Goal: Task Accomplishment & Management: Manage account settings

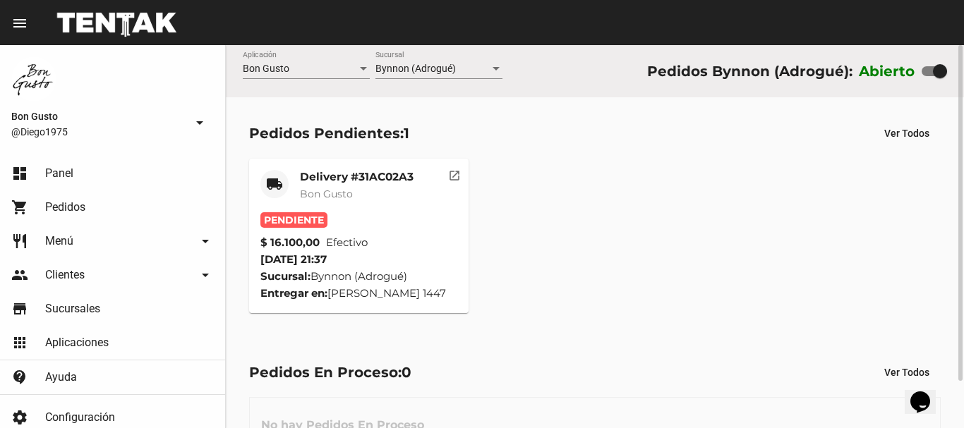
click at [443, 169] on button "open_in_new" at bounding box center [454, 173] width 28 height 28
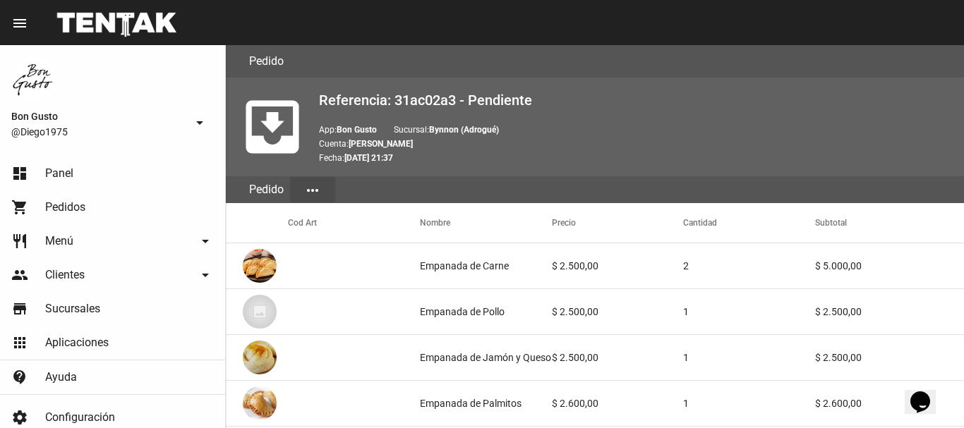
scroll to position [980, 0]
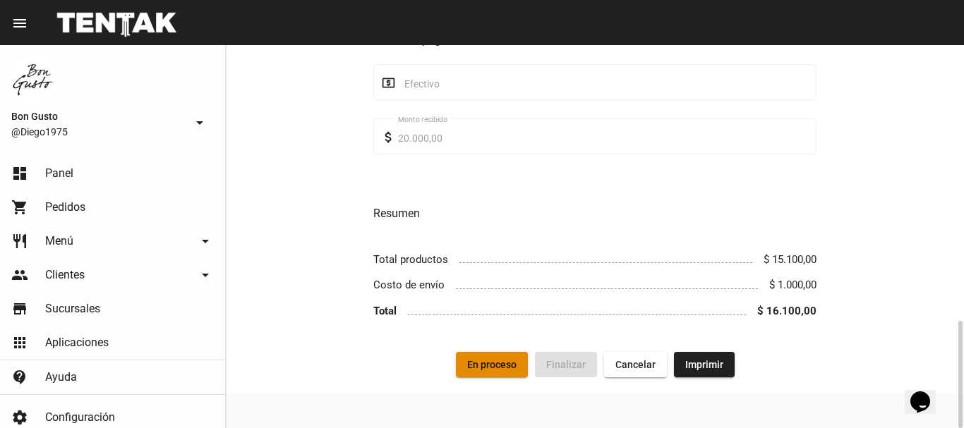
click at [498, 365] on span "En proceso" at bounding box center [491, 364] width 49 height 11
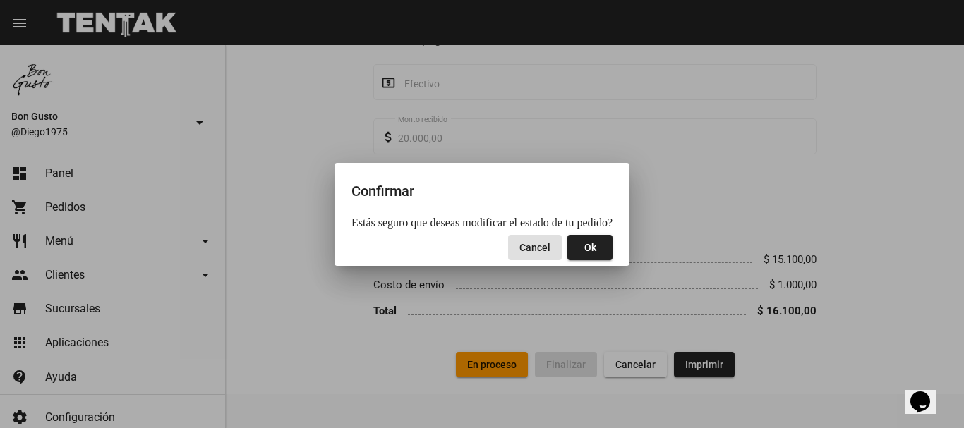
click at [584, 253] on span "Ok" at bounding box center [590, 247] width 12 height 11
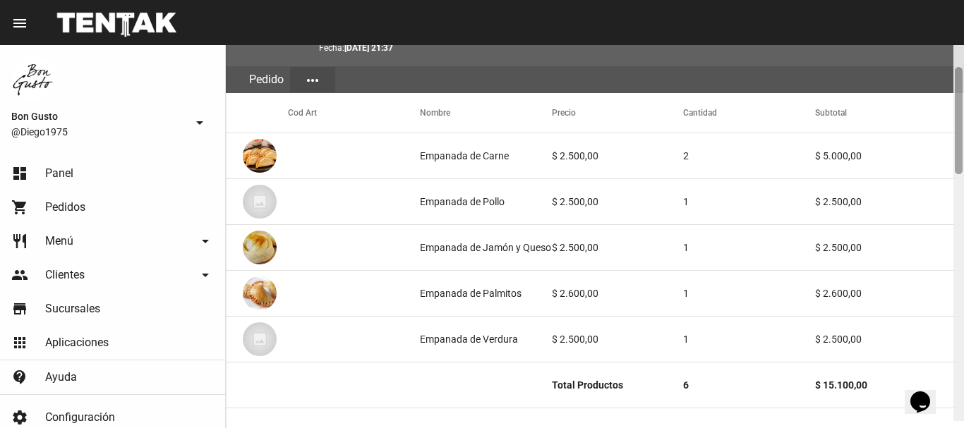
scroll to position [140, 0]
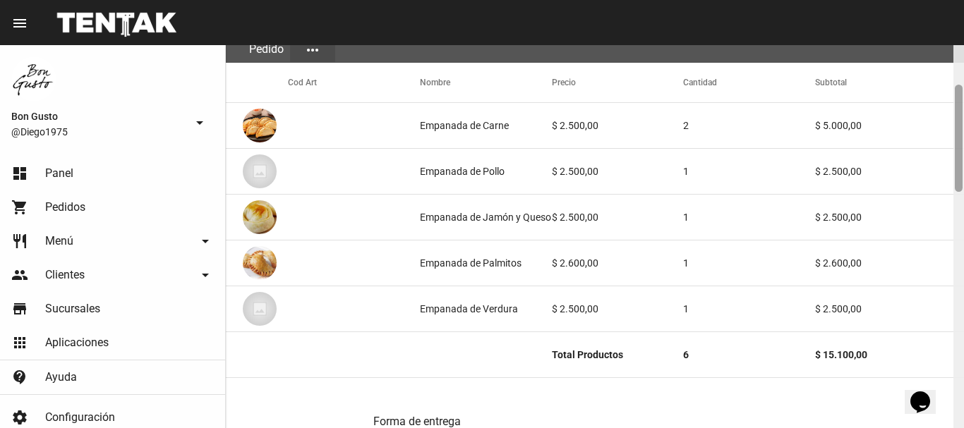
drag, startPoint x: 957, startPoint y: 84, endPoint x: 954, endPoint y: 116, distance: 32.0
click at [954, 116] on div at bounding box center [959, 236] width 11 height 383
click at [860, 92] on mat-table "Cod Art Nombre Precio Cantidad Subtotal Empanada de Carne $ 2.500,00 2 $ 5.000,…" at bounding box center [595, 221] width 738 height 316
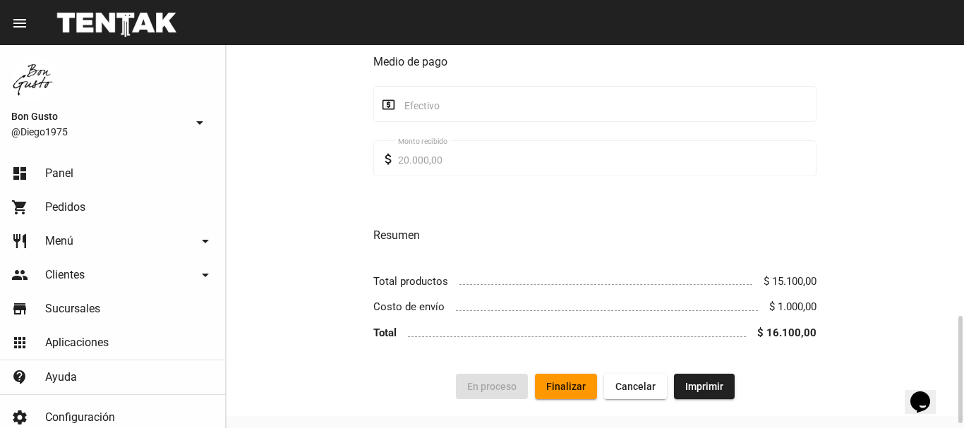
scroll to position [959, 0]
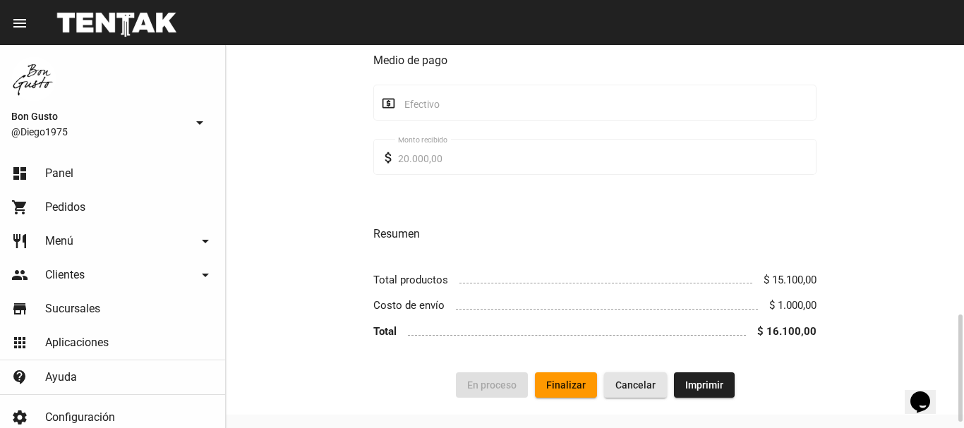
click at [625, 384] on span "Cancelar" at bounding box center [636, 385] width 40 height 11
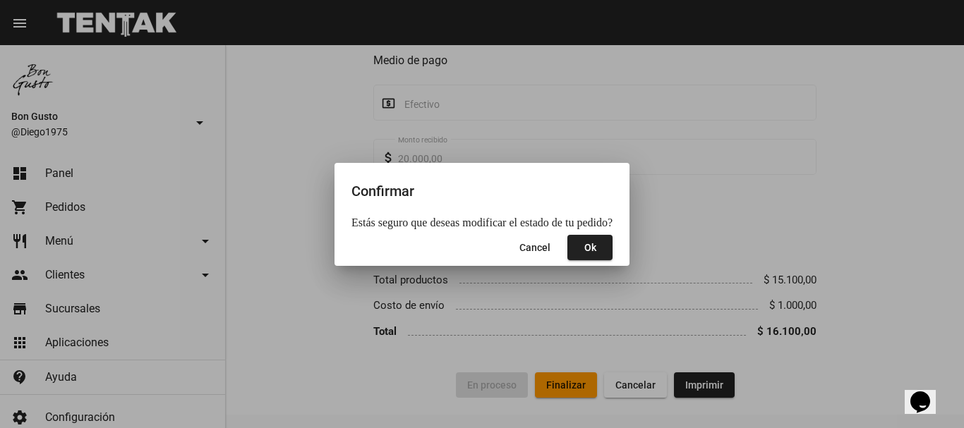
click at [569, 296] on div at bounding box center [482, 214] width 964 height 428
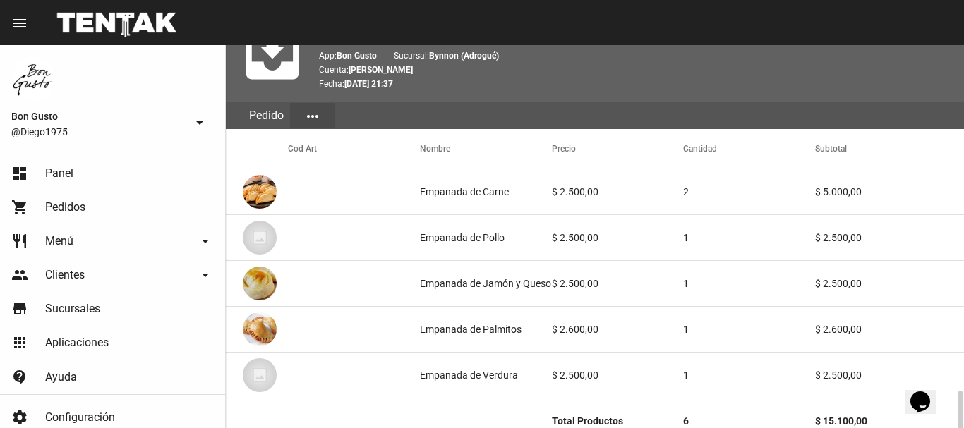
scroll to position [0, 0]
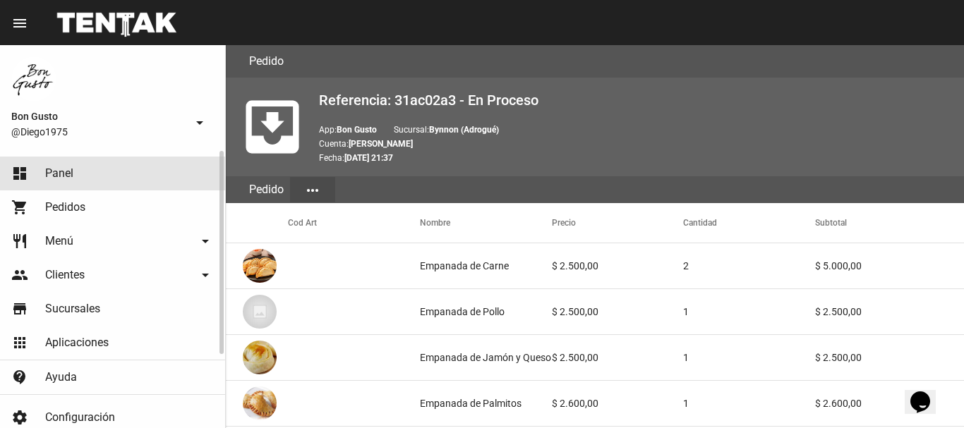
click at [124, 173] on link "dashboard Panel" at bounding box center [112, 174] width 225 height 34
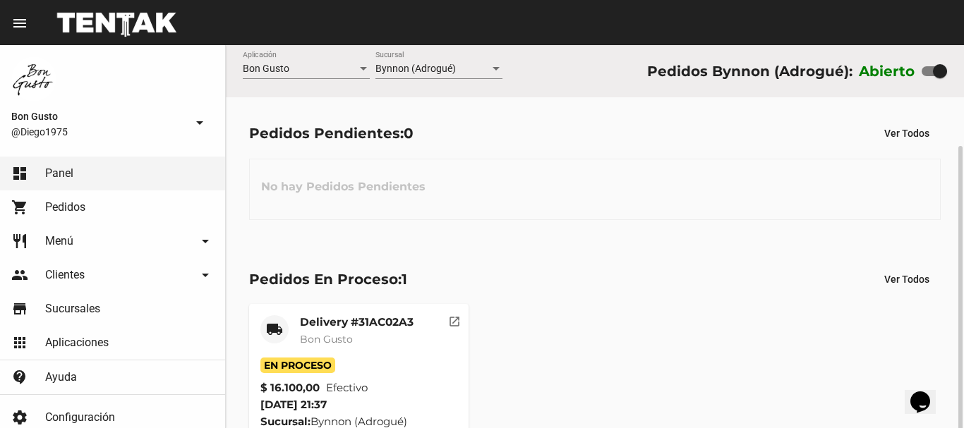
scroll to position [54, 0]
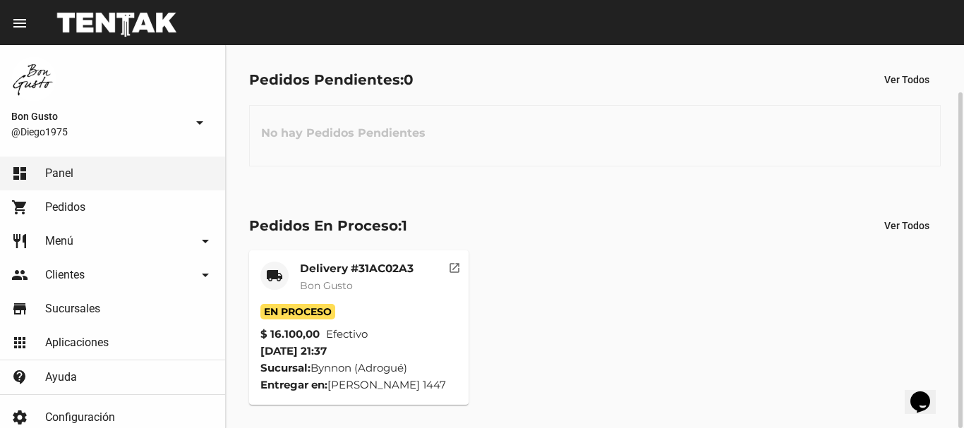
click at [461, 269] on button "open_in_new" at bounding box center [454, 265] width 28 height 28
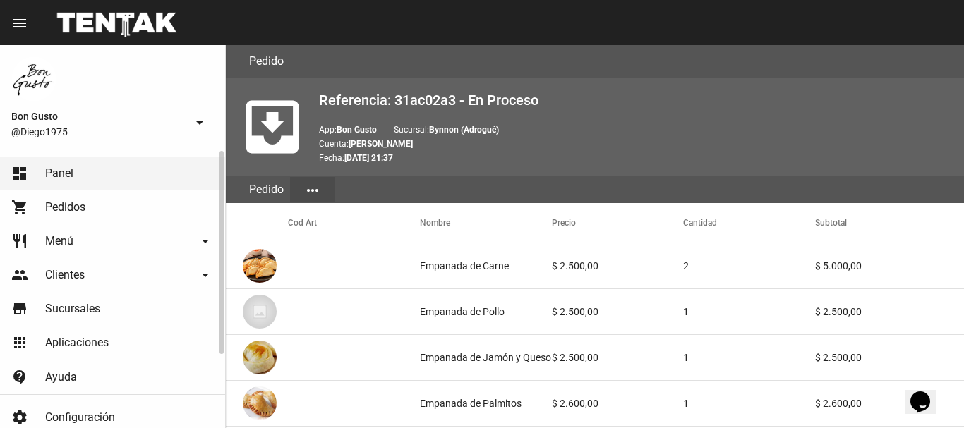
click at [102, 177] on link "dashboard Panel" at bounding box center [112, 174] width 225 height 34
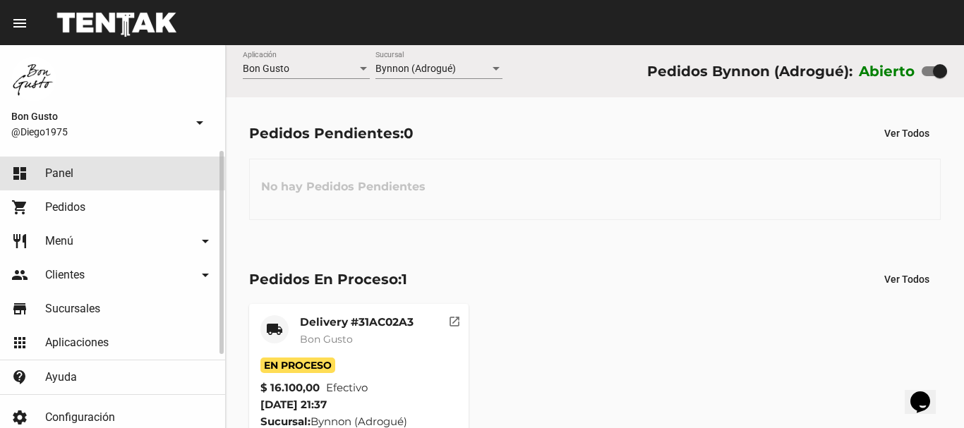
drag, startPoint x: 102, startPoint y: 176, endPoint x: 121, endPoint y: 157, distance: 27.5
click at [102, 174] on link "dashboard Panel" at bounding box center [112, 174] width 225 height 34
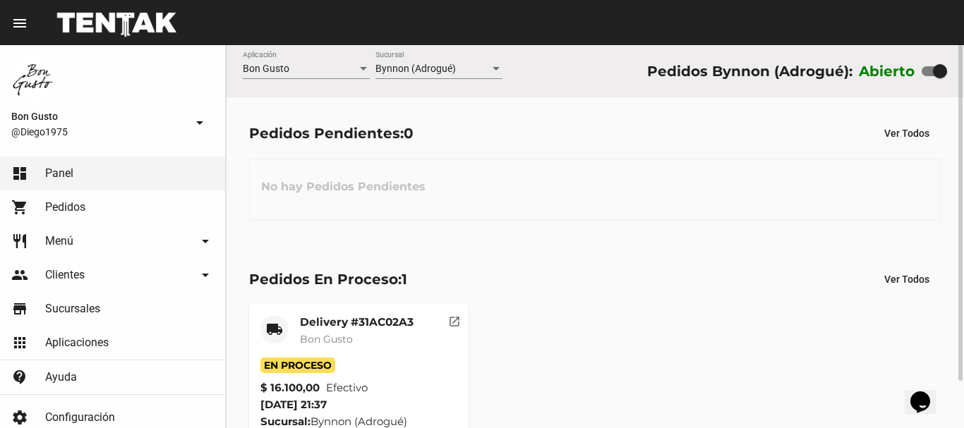
scroll to position [54, 0]
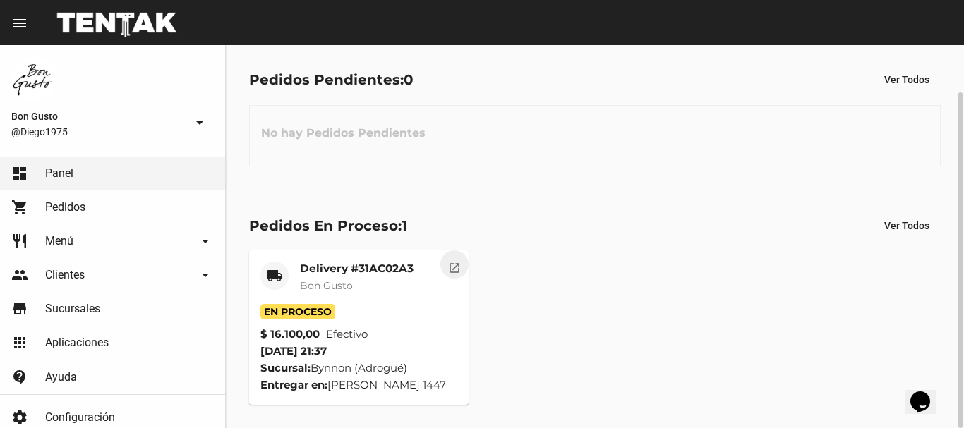
click at [457, 263] on mat-icon "open_in_new" at bounding box center [454, 266] width 13 height 13
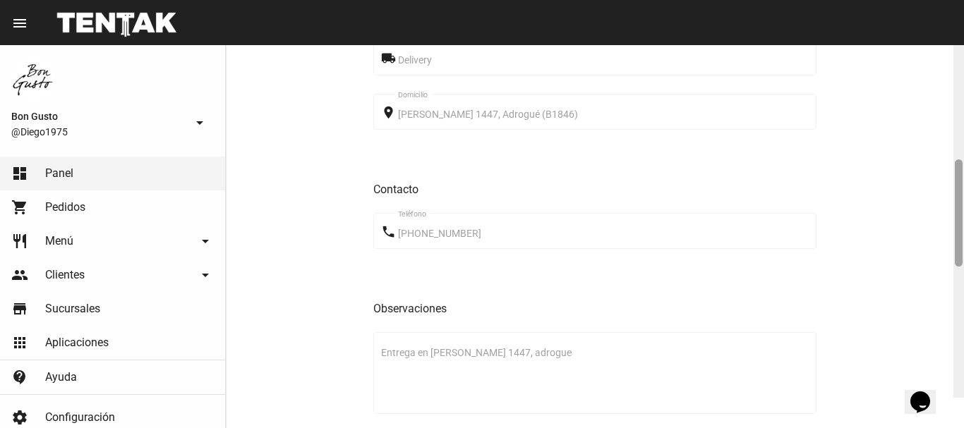
scroll to position [551, 0]
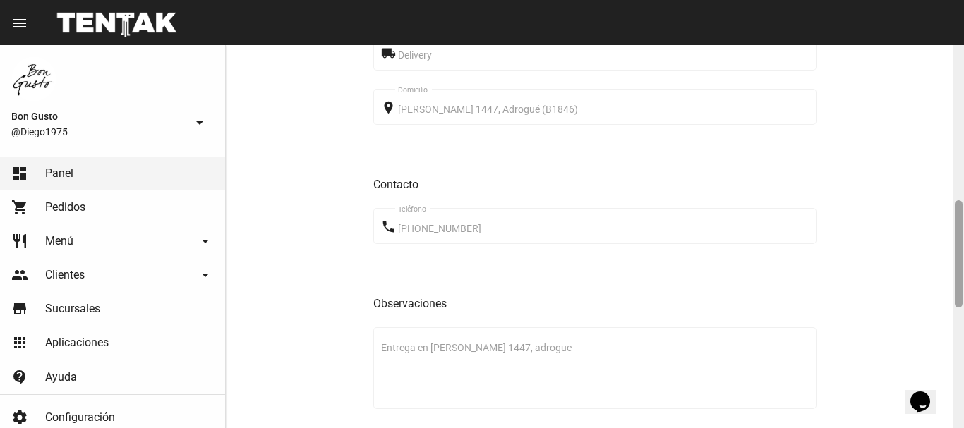
drag, startPoint x: 956, startPoint y: 90, endPoint x: 921, endPoint y: 246, distance: 159.3
click at [921, 246] on div "Pedido move_to_inbox Referencia: 31ac02a3 - En Proceso App: Bon Gusto Sucursal:…" at bounding box center [595, 236] width 738 height 383
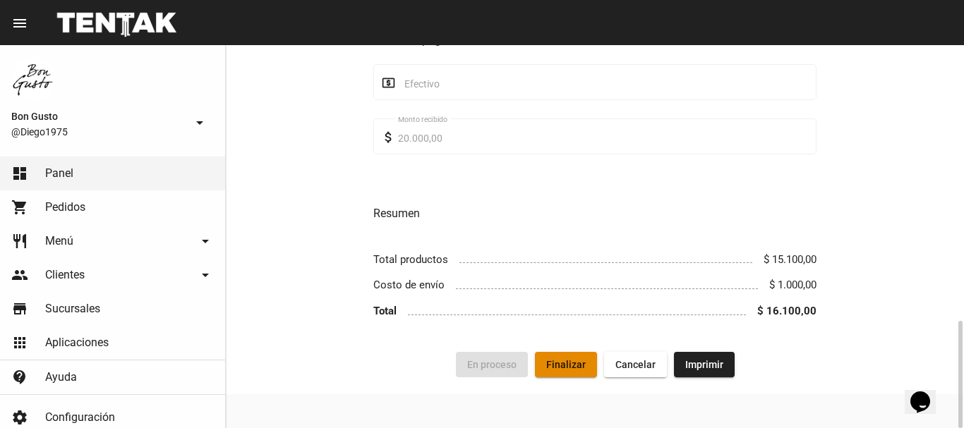
click at [575, 371] on button "Finalizar" at bounding box center [566, 364] width 62 height 25
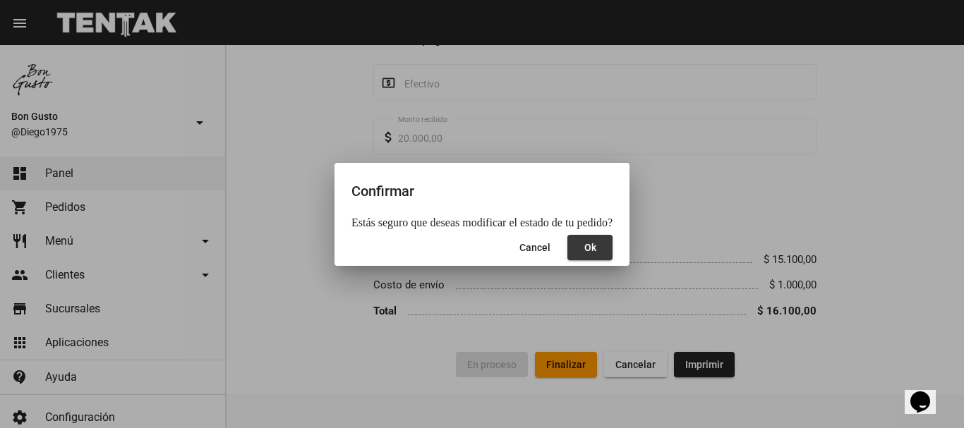
click at [575, 246] on button "Ok" at bounding box center [590, 247] width 45 height 25
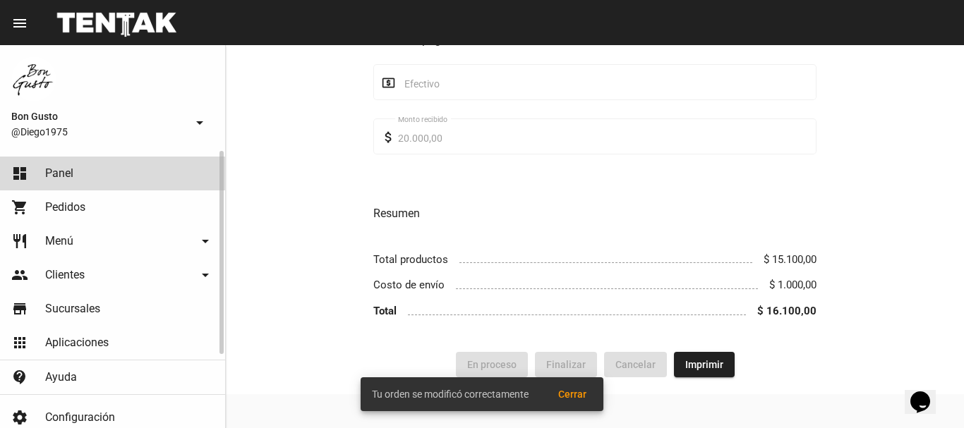
click at [167, 169] on link "dashboard Panel" at bounding box center [112, 174] width 225 height 34
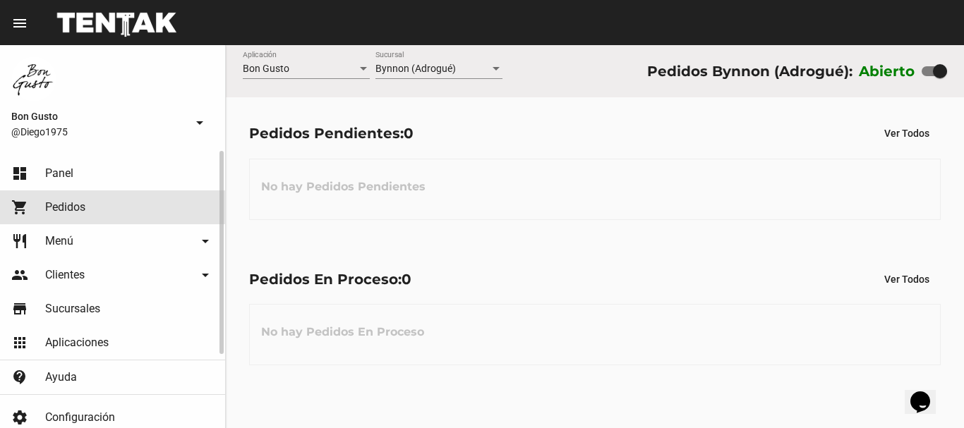
click at [103, 201] on link "shopping_cart Pedidos" at bounding box center [112, 208] width 225 height 34
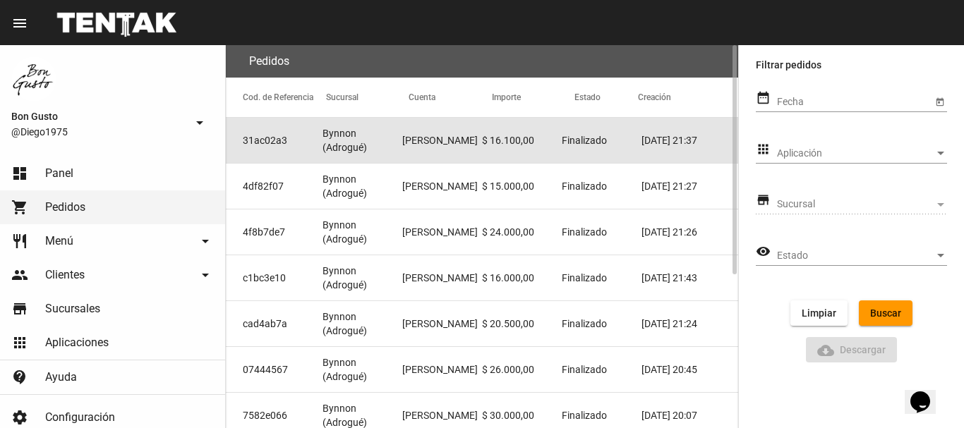
click at [511, 131] on mat-cell "$ 16.100,00" at bounding box center [522, 140] width 80 height 45
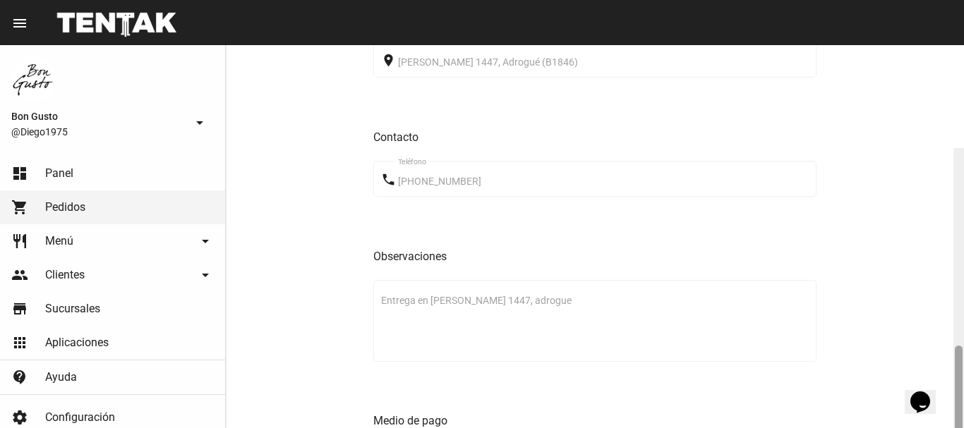
scroll to position [980, 0]
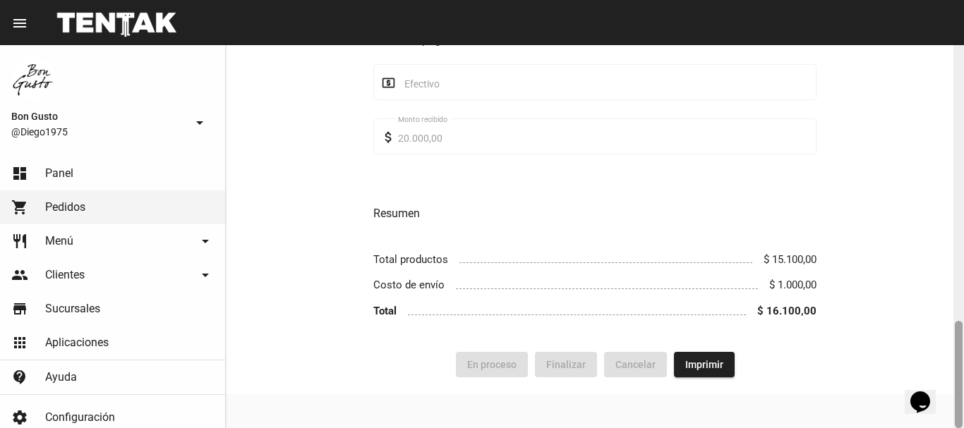
drag, startPoint x: 961, startPoint y: 137, endPoint x: 786, endPoint y: 409, distance: 322.9
click at [963, 428] on html "menu Pedido Pedido more_vert Bon Gusto @Diego1975 arrow_drop_down dashboard Pan…" at bounding box center [482, 214] width 964 height 428
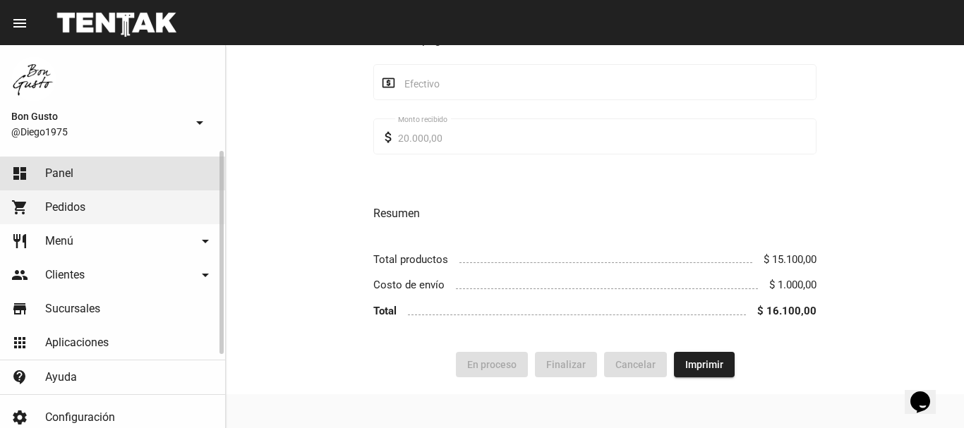
click at [124, 180] on link "dashboard Panel" at bounding box center [112, 174] width 225 height 34
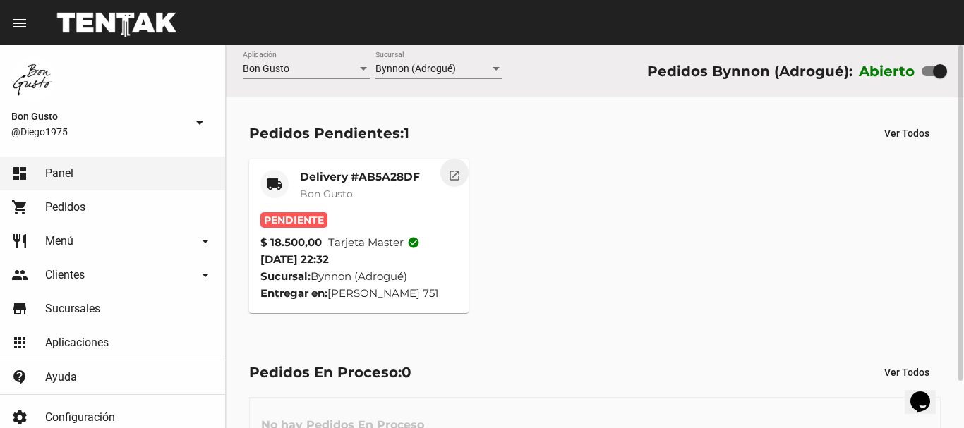
click at [448, 167] on mat-icon "open_in_new" at bounding box center [454, 173] width 13 height 13
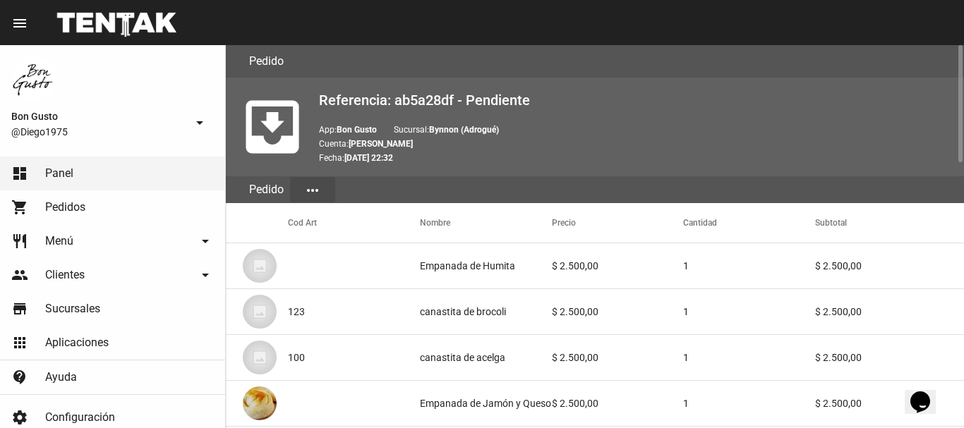
scroll to position [870, 0]
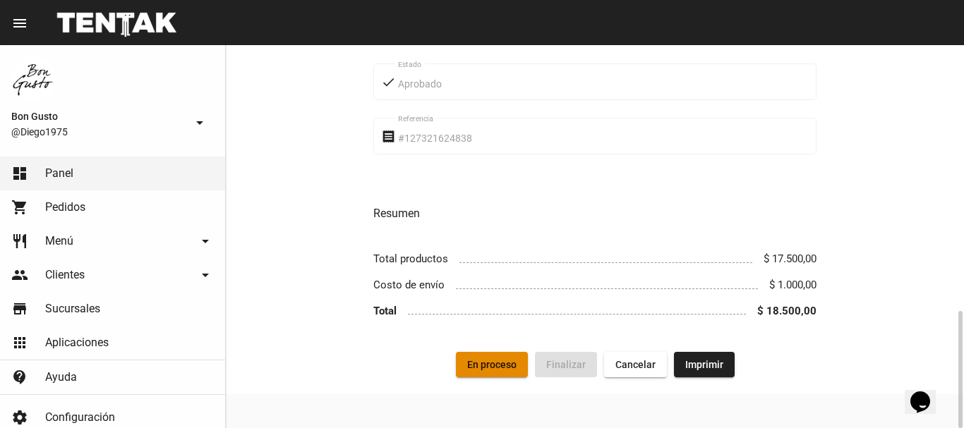
click at [485, 366] on span "En proceso" at bounding box center [491, 364] width 49 height 11
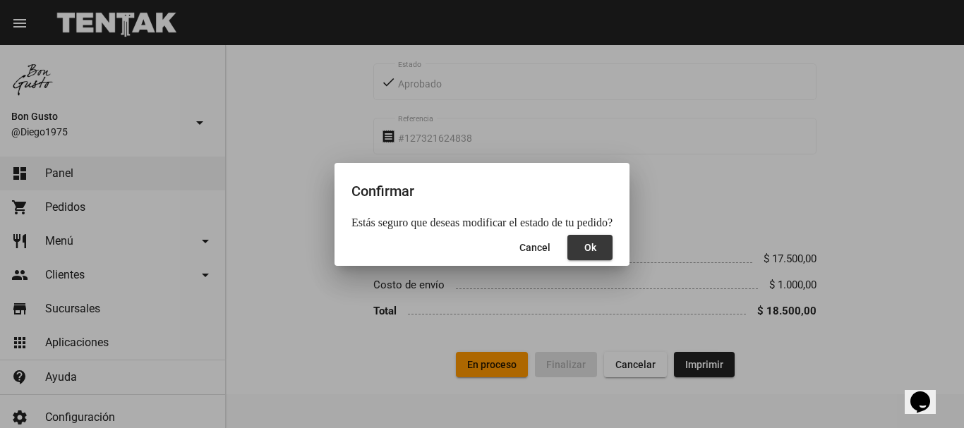
click at [586, 248] on span "Ok" at bounding box center [590, 247] width 12 height 11
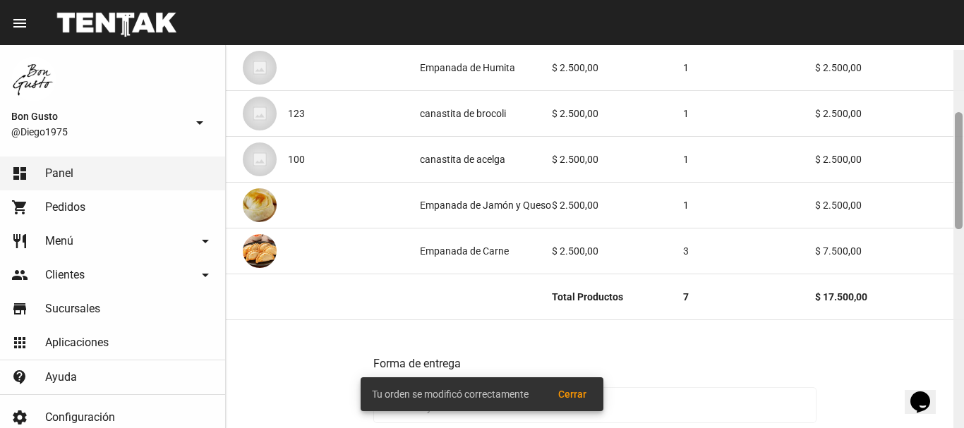
scroll to position [203, 0]
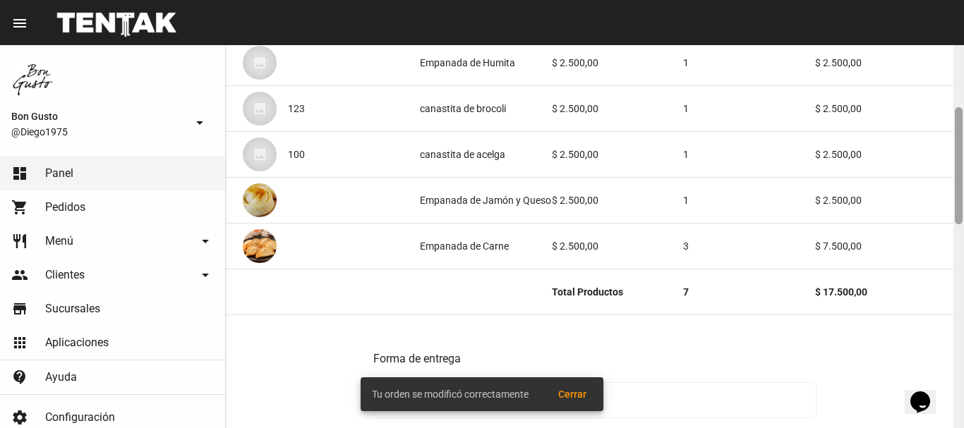
drag, startPoint x: 961, startPoint y: 105, endPoint x: 959, endPoint y: 167, distance: 62.2
click at [959, 167] on div at bounding box center [959, 165] width 8 height 117
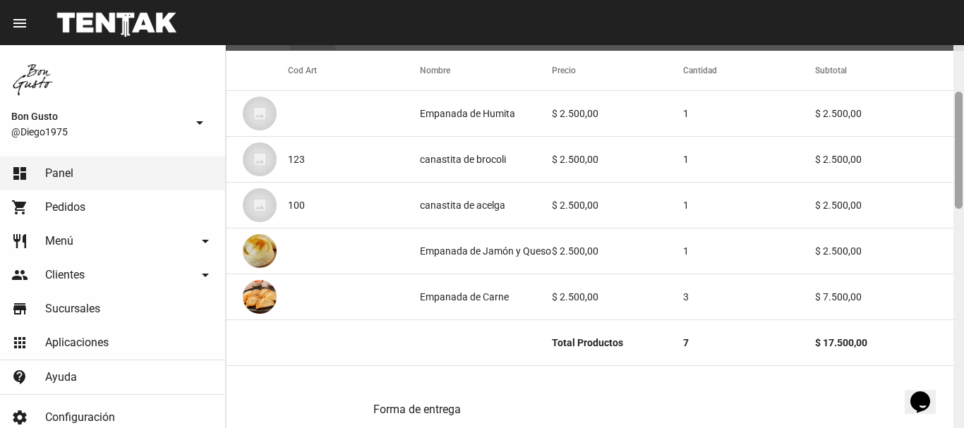
scroll to position [174, 0]
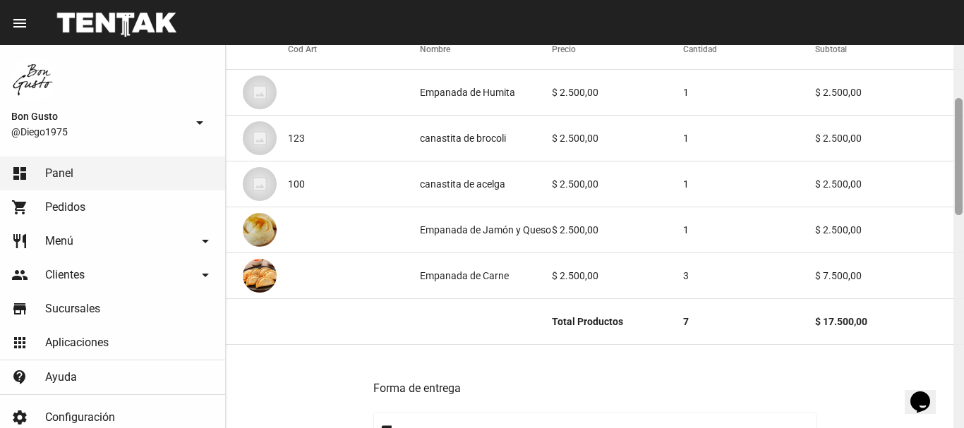
drag, startPoint x: 960, startPoint y: 193, endPoint x: 944, endPoint y: 184, distance: 18.6
click at [944, 184] on div "Pedido move_to_inbox Referencia: ab5a28df - En Proceso App: Bon Gusto Sucursal:…" at bounding box center [595, 236] width 738 height 383
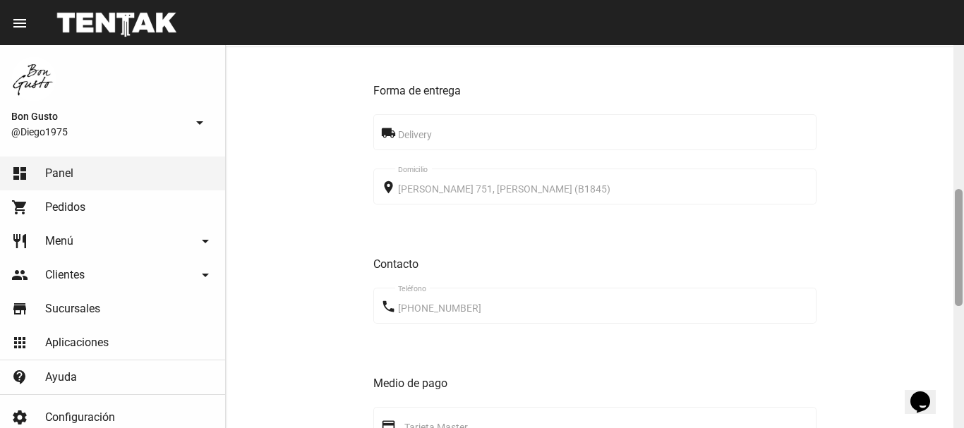
drag, startPoint x: 956, startPoint y: 147, endPoint x: 791, endPoint y: 136, distance: 165.5
click at [954, 232] on div at bounding box center [959, 236] width 11 height 383
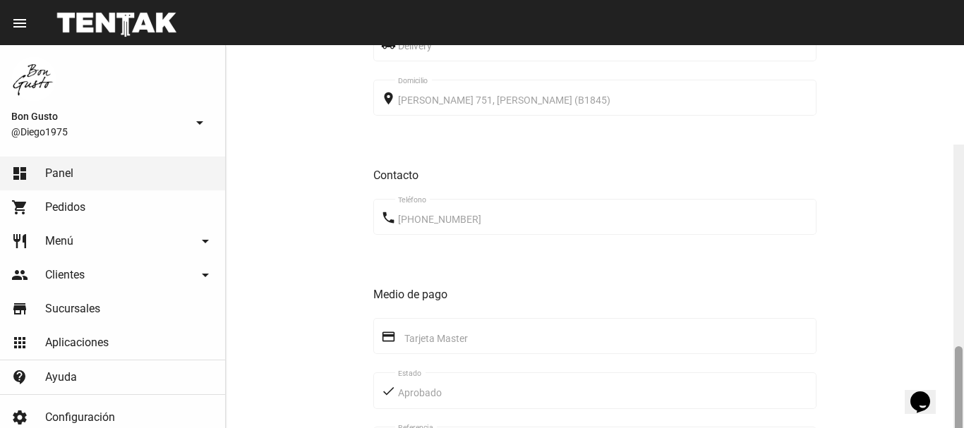
scroll to position [870, 0]
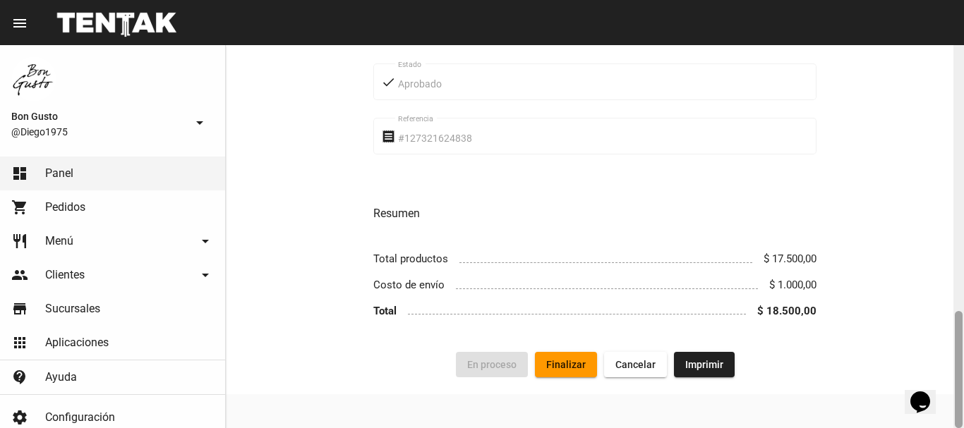
drag, startPoint x: 962, startPoint y: 342, endPoint x: 945, endPoint y: 424, distance: 84.3
click at [964, 428] on html "menu Pedido Pedido more_vert Bon Gusto @Diego1975 arrow_drop_down dashboard Pan…" at bounding box center [482, 214] width 964 height 428
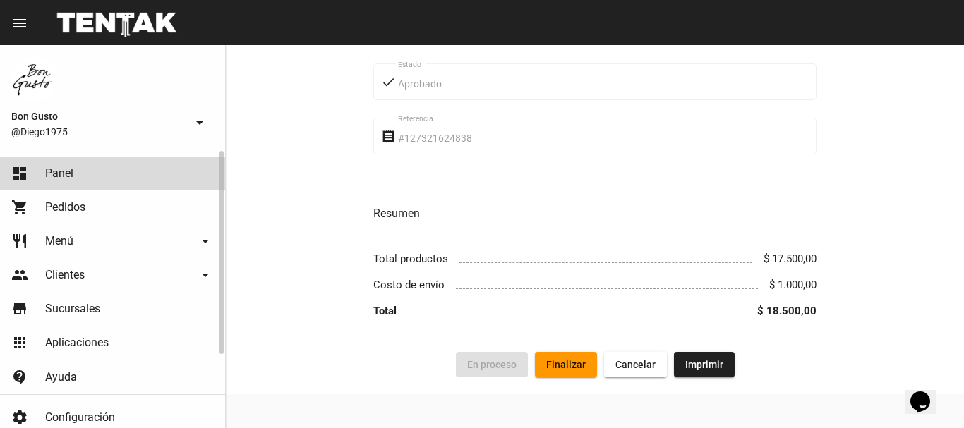
click at [155, 178] on link "dashboard Panel" at bounding box center [112, 174] width 225 height 34
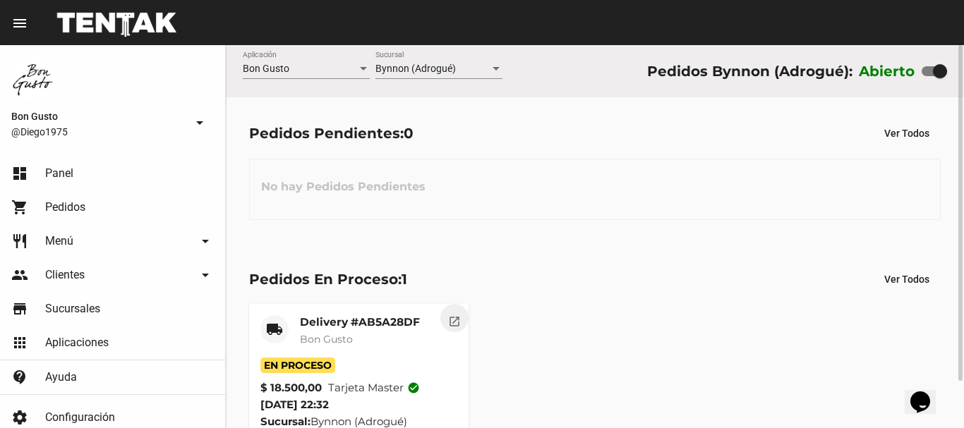
click at [449, 323] on mat-icon "open_in_new" at bounding box center [454, 319] width 13 height 13
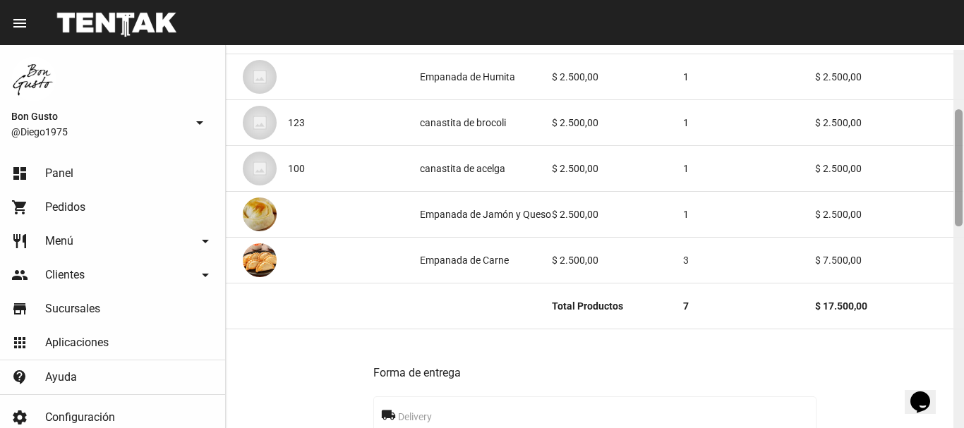
scroll to position [198, 0]
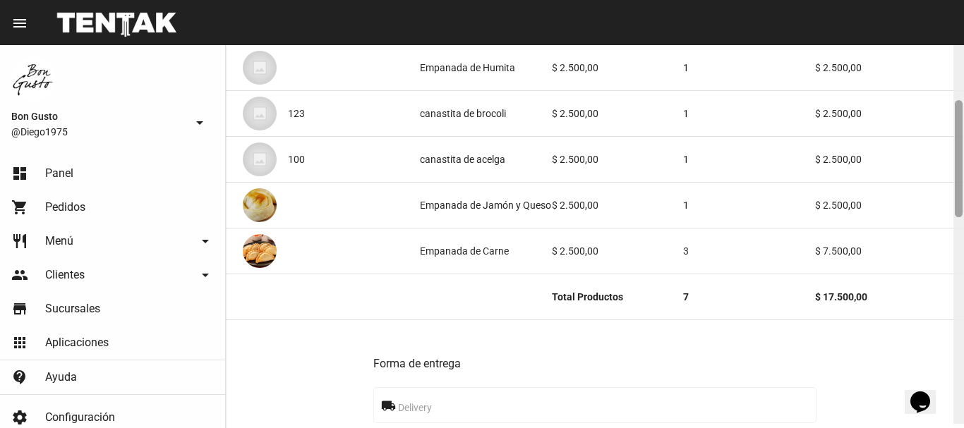
drag, startPoint x: 961, startPoint y: 114, endPoint x: 962, endPoint y: 175, distance: 60.7
click at [962, 175] on div at bounding box center [959, 158] width 8 height 117
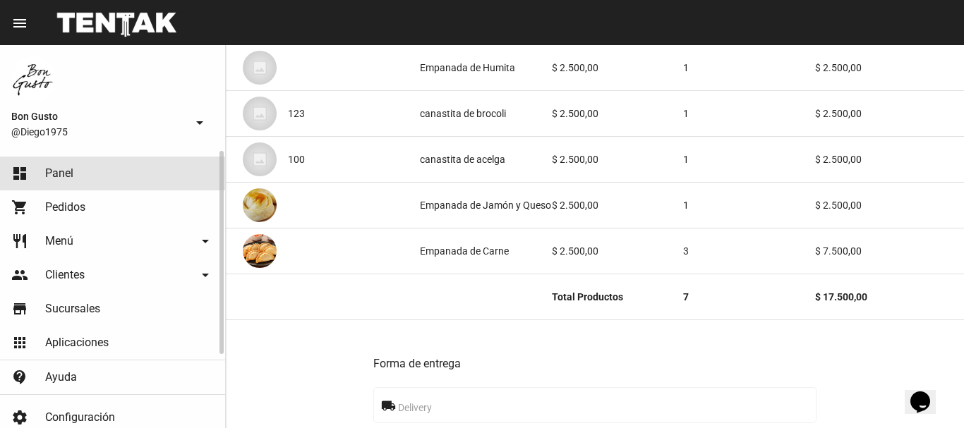
click at [90, 165] on link "dashboard Panel" at bounding box center [112, 174] width 225 height 34
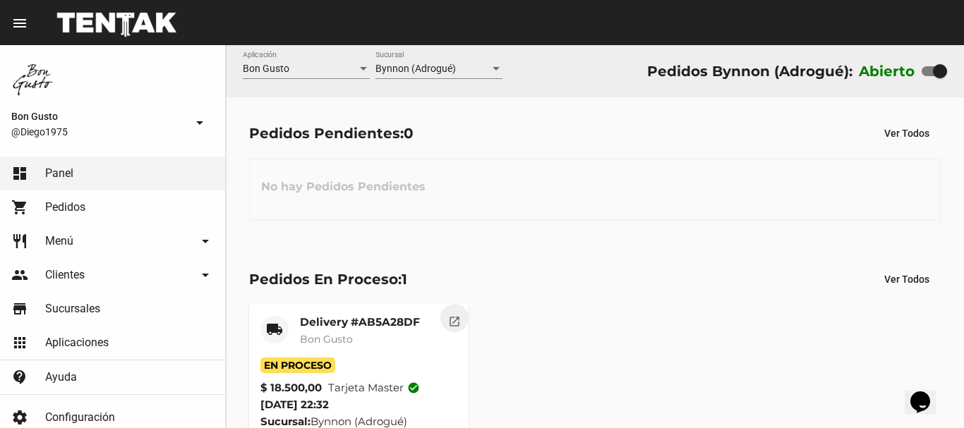
click at [456, 318] on mat-icon "open_in_new" at bounding box center [454, 319] width 13 height 13
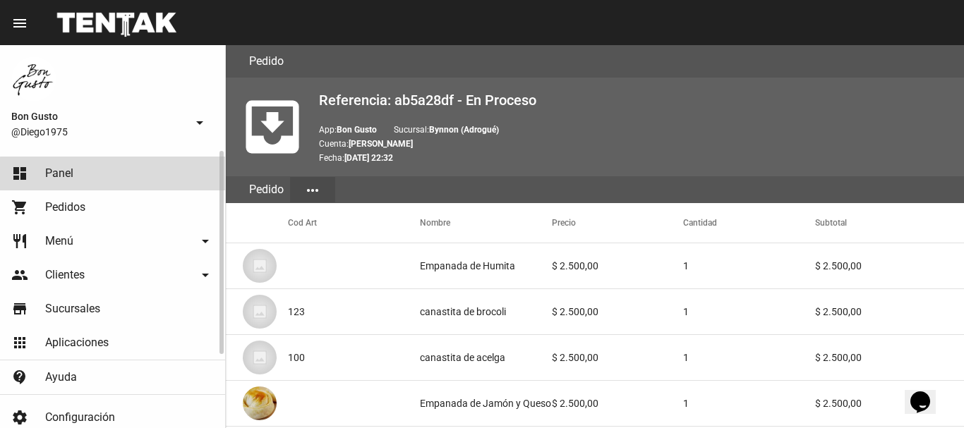
click at [123, 176] on link "dashboard Panel" at bounding box center [112, 174] width 225 height 34
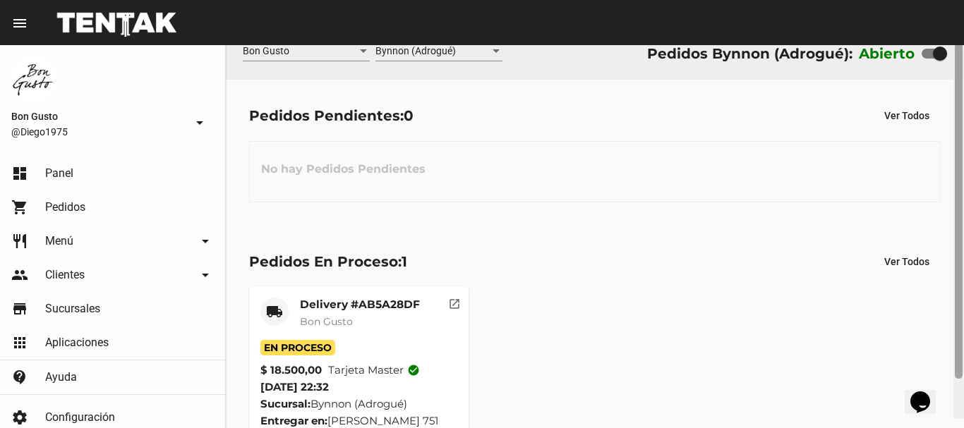
scroll to position [54, 0]
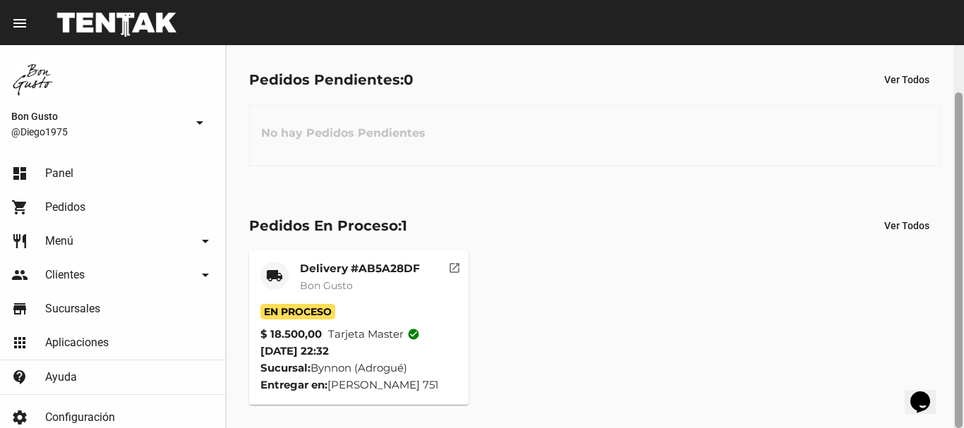
drag, startPoint x: 964, startPoint y: 114, endPoint x: 745, endPoint y: 238, distance: 251.3
click at [960, 233] on div at bounding box center [959, 260] width 8 height 336
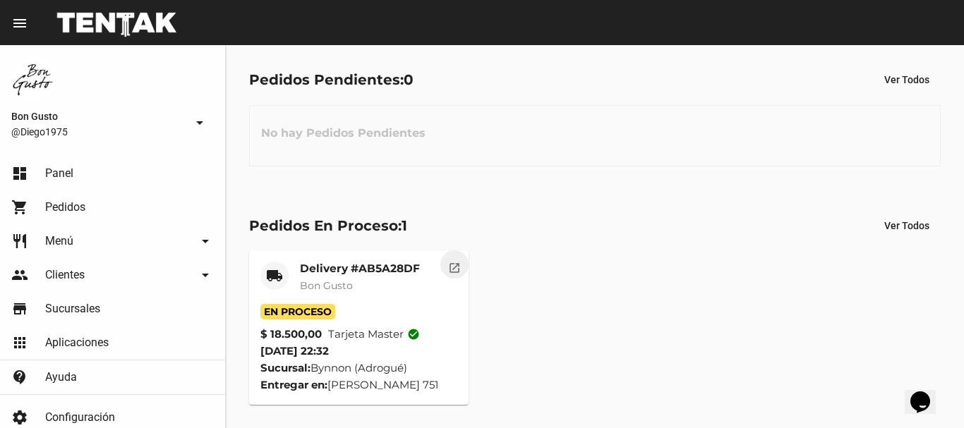
click at [456, 261] on mat-icon "open_in_new" at bounding box center [454, 266] width 13 height 13
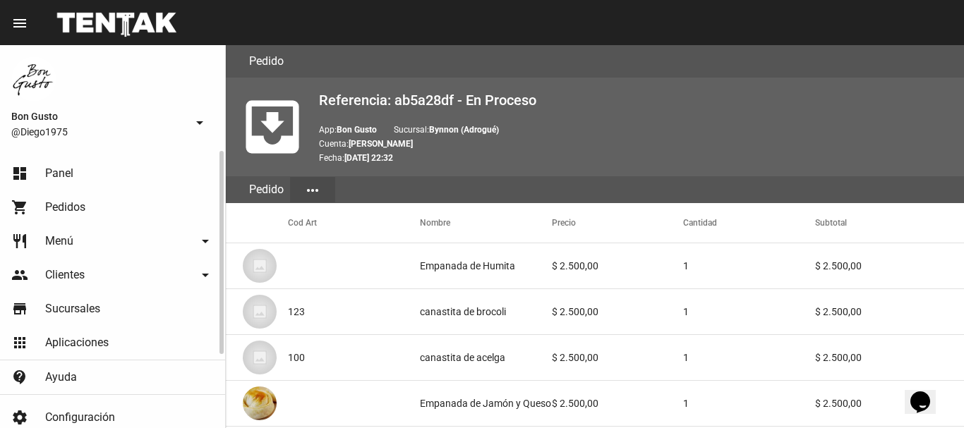
click at [78, 186] on link "dashboard Panel" at bounding box center [112, 174] width 225 height 34
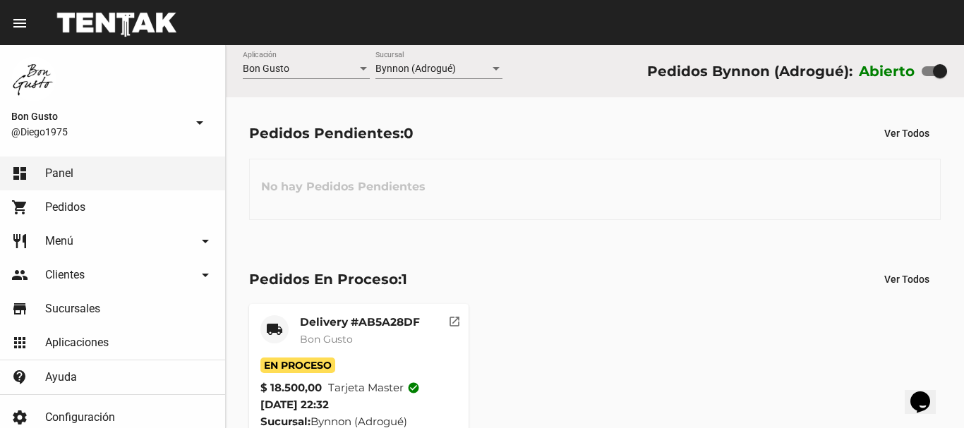
scroll to position [54, 0]
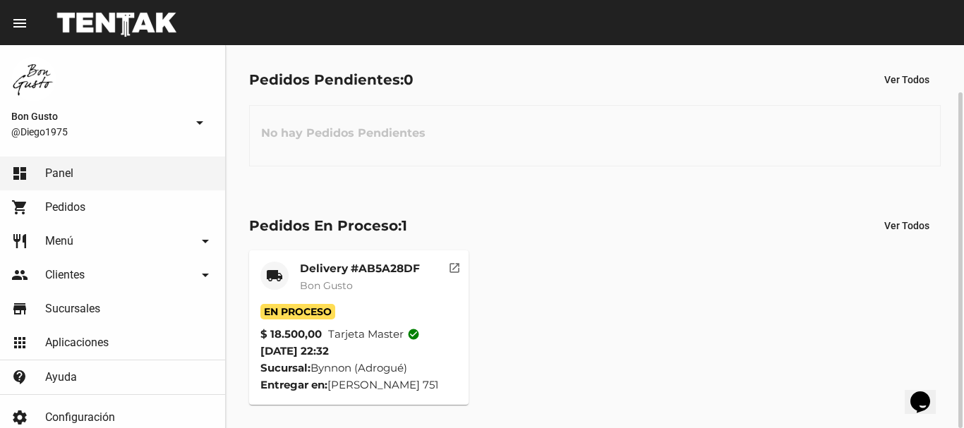
click at [449, 265] on mat-icon "open_in_new" at bounding box center [454, 266] width 13 height 13
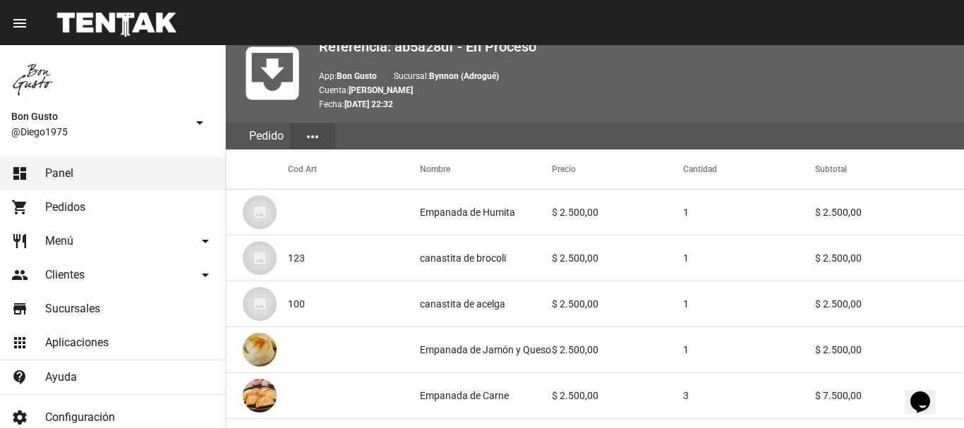
scroll to position [870, 0]
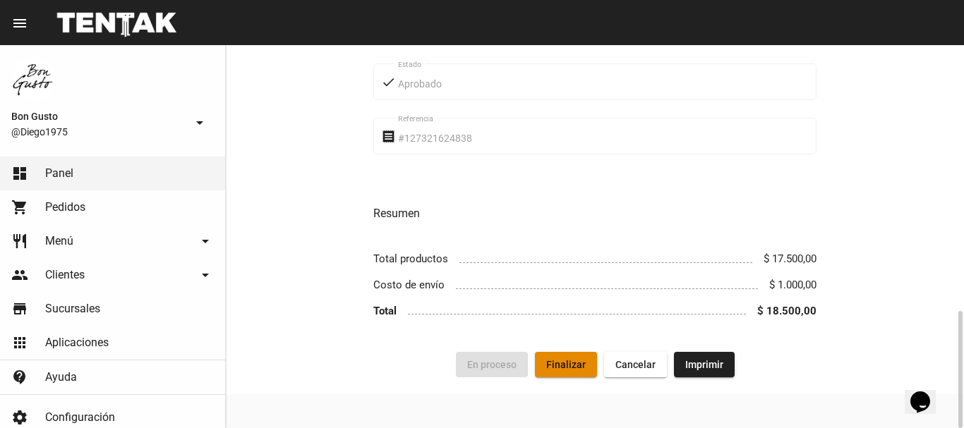
click at [575, 361] on span "Finalizar" at bounding box center [566, 364] width 40 height 11
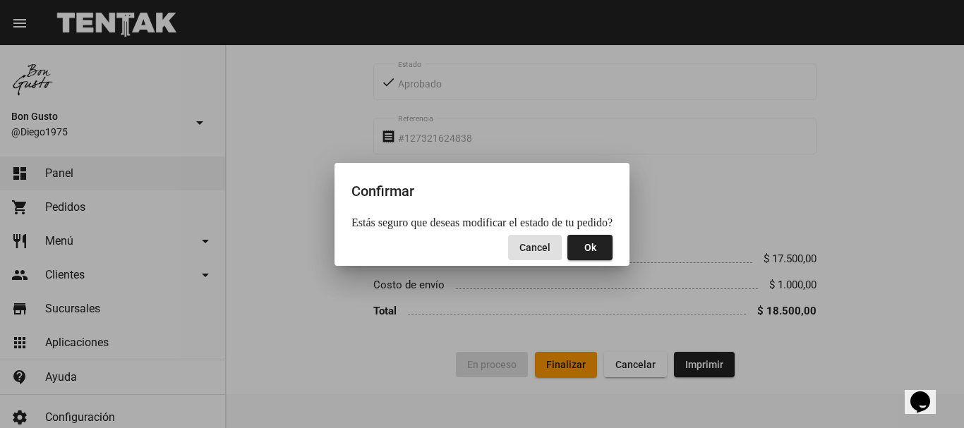
click at [581, 257] on button "Ok" at bounding box center [590, 247] width 45 height 25
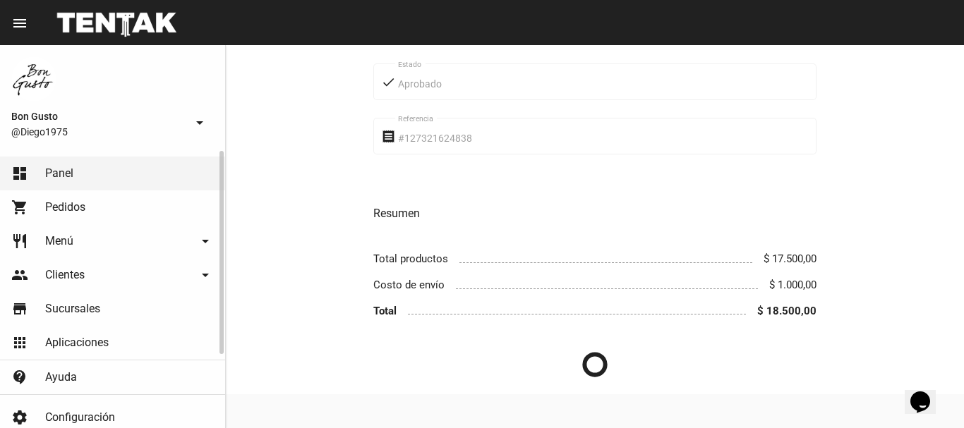
click at [179, 187] on link "dashboard Panel" at bounding box center [112, 174] width 225 height 34
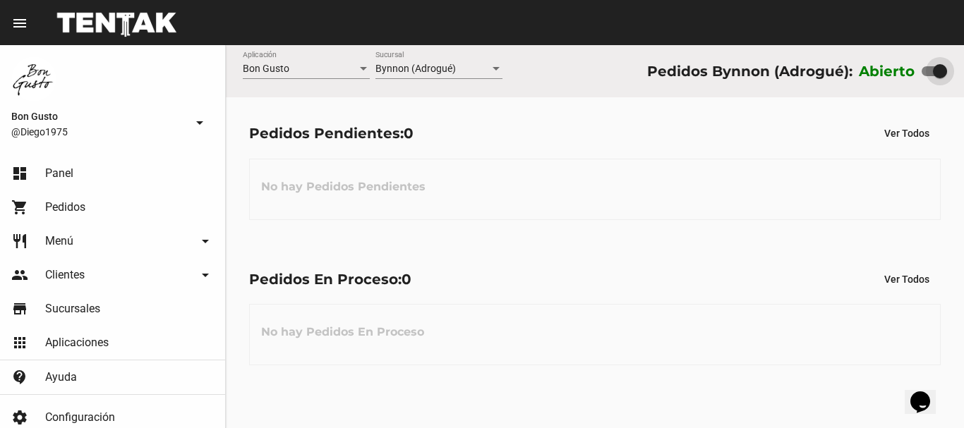
click at [934, 75] on div at bounding box center [940, 71] width 14 height 14
click at [929, 76] on input "checkbox" at bounding box center [928, 76] width 1 height 1
checkbox input "false"
